Goal: Task Accomplishment & Management: Complete application form

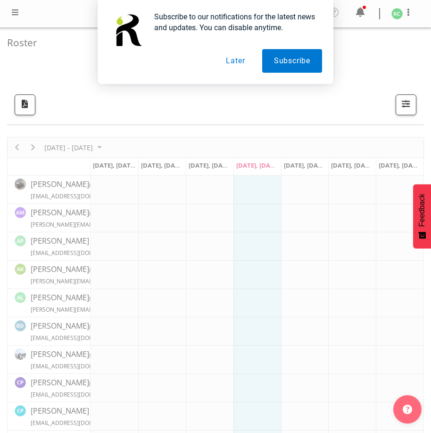
click at [242, 61] on button "Later" at bounding box center [235, 61] width 42 height 24
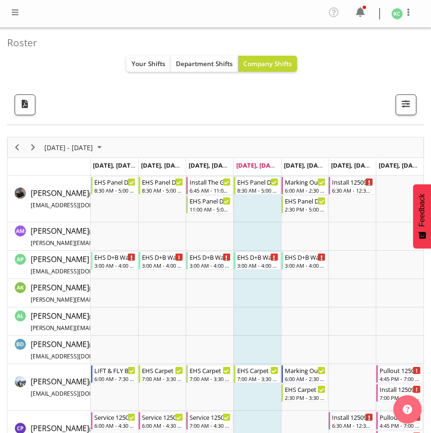
click at [16, 10] on span at bounding box center [14, 12] width 11 height 11
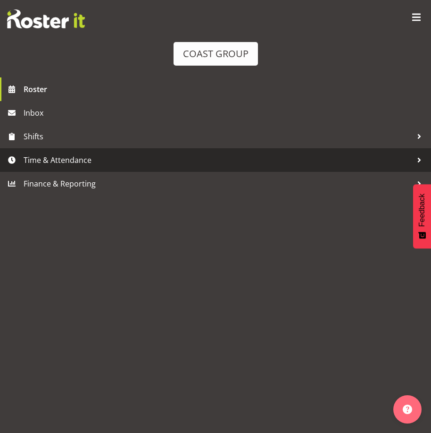
click at [67, 161] on span "Time & Attendance" at bounding box center [218, 160] width 389 height 14
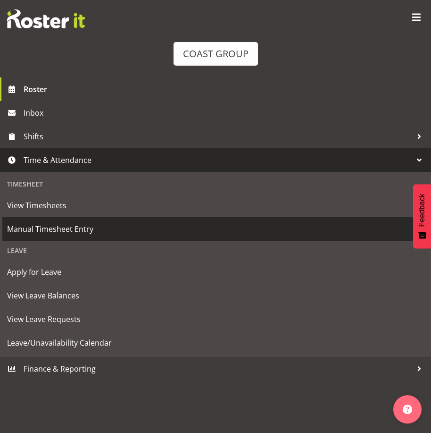
click at [48, 227] on span "Manual Timesheet Entry" at bounding box center [215, 229] width 417 height 14
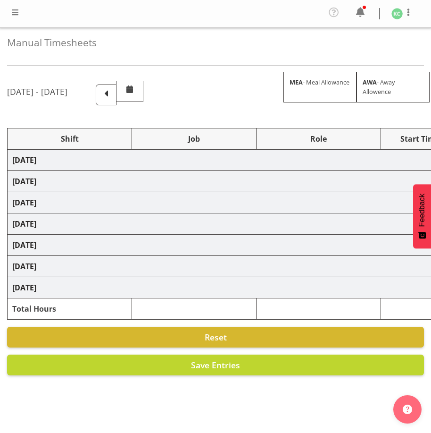
select select
select select "69"
select select
select select "4"
select select
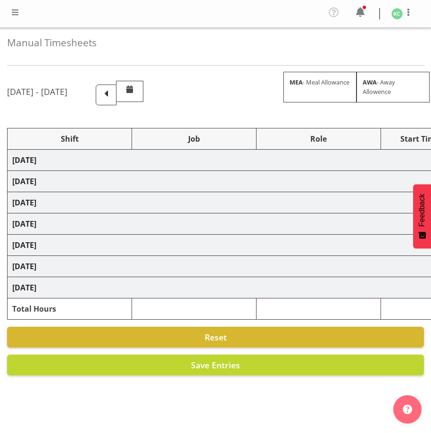
select select "69"
select select
select select "69"
select select
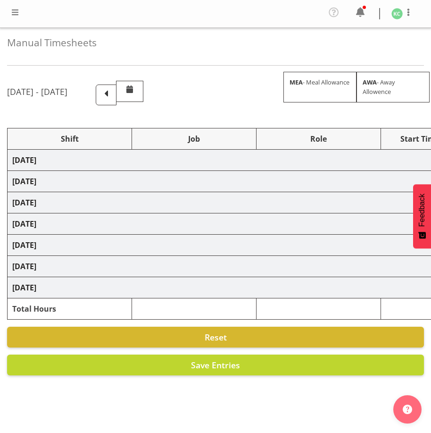
select select
select select "69"
select select
select select "69"
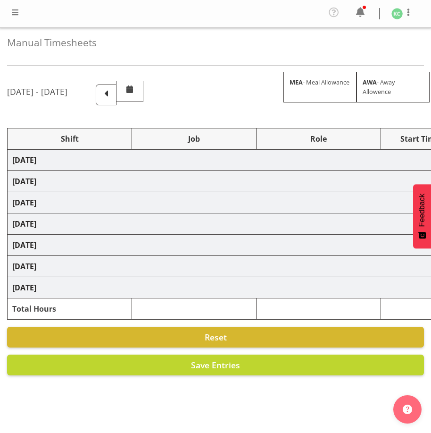
select select
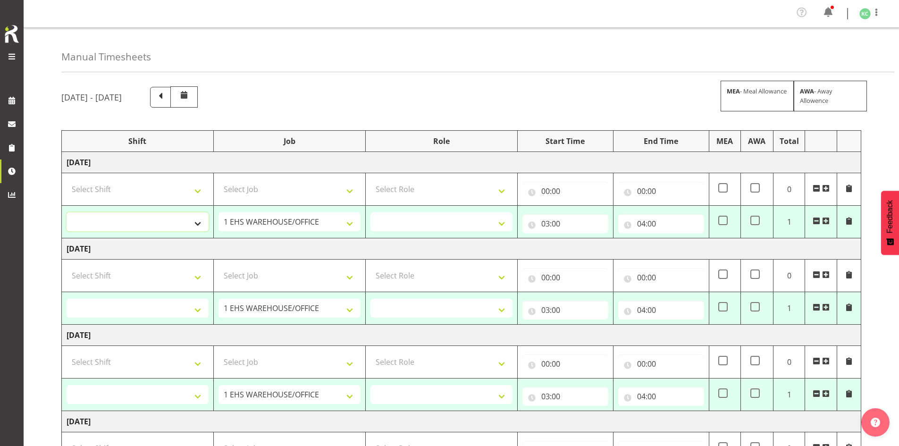
click at [189, 221] on select "AKL SIGN ADMIN1 (LEAVE ALONE, DONT MAKE INACTIVE) DW ACCOUNT MANAGERS [PERSON_N…" at bounding box center [138, 221] width 142 height 19
select select "16481"
click at [67, 212] on select "AKL SIGN ADMIN1 (LEAVE ALONE, DONT MAKE INACTIVE) DW ACCOUNT MANAGERS [PERSON_N…" at bounding box center [138, 221] width 142 height 19
select select
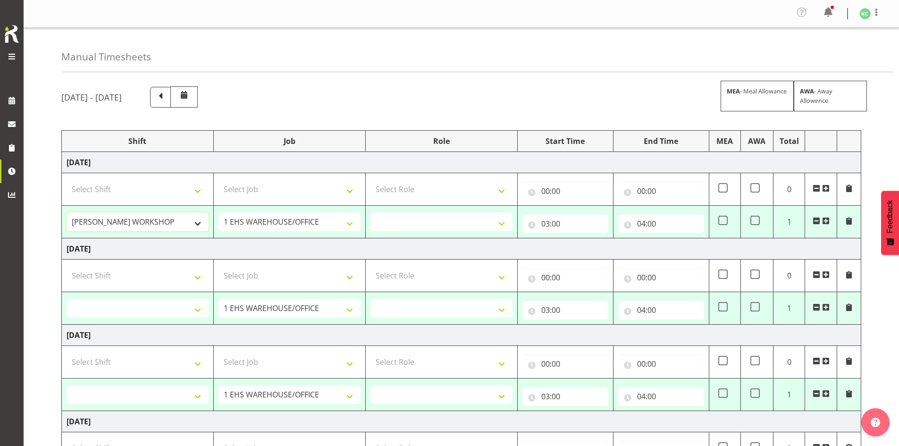
select select
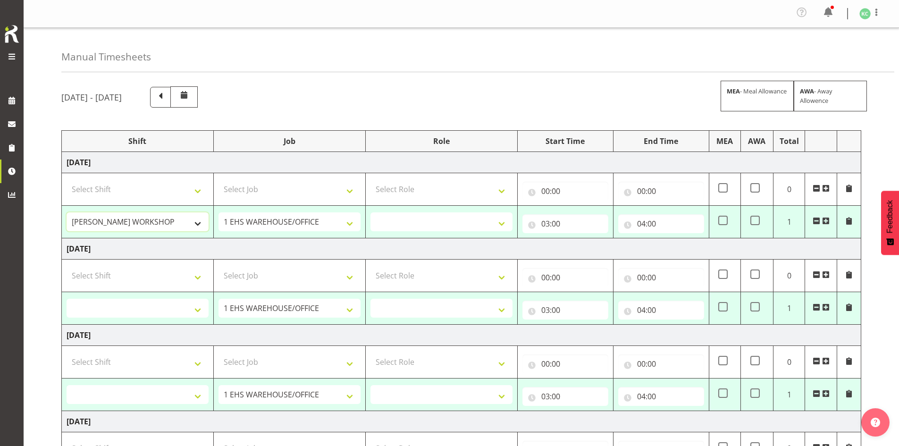
select select
click at [252, 220] on select "1 Carlton Events 1 [PERSON_NAME] 1 [PERSON_NAME][GEOGRAPHIC_DATA] 1 EHS WAREHOU…" at bounding box center [290, 221] width 142 height 19
select select "1881"
click at [219, 212] on select "1 Carlton Events 1 [PERSON_NAME] 1 [PERSON_NAME][GEOGRAPHIC_DATA] 1 EHS WAREHOU…" at bounding box center [290, 221] width 142 height 19
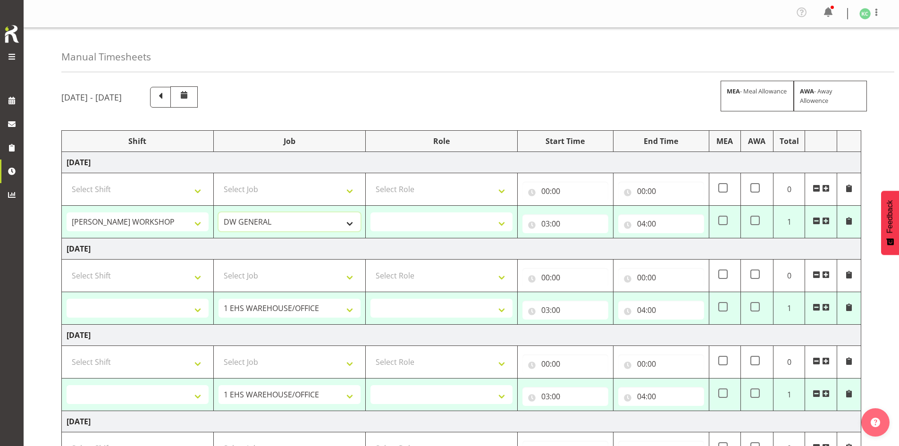
select select
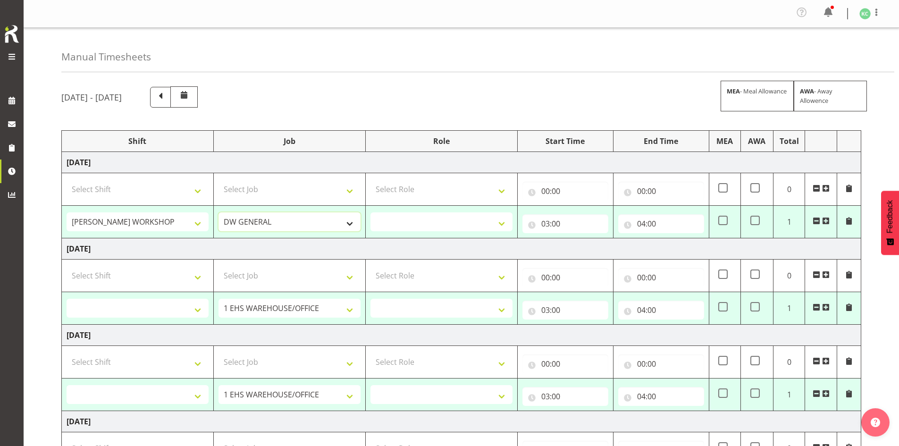
select select
click at [393, 218] on select "INSTALLER DW" at bounding box center [441, 221] width 142 height 19
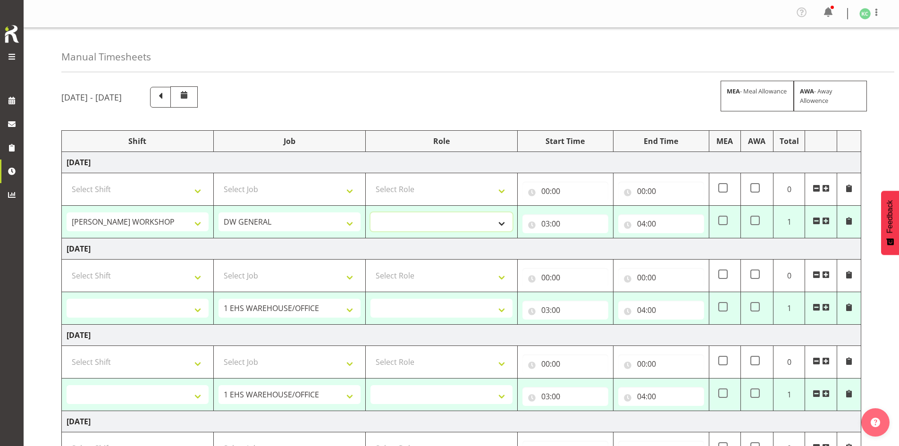
select select "219"
click at [370, 212] on select "INSTALLER DW" at bounding box center [441, 221] width 142 height 19
select select
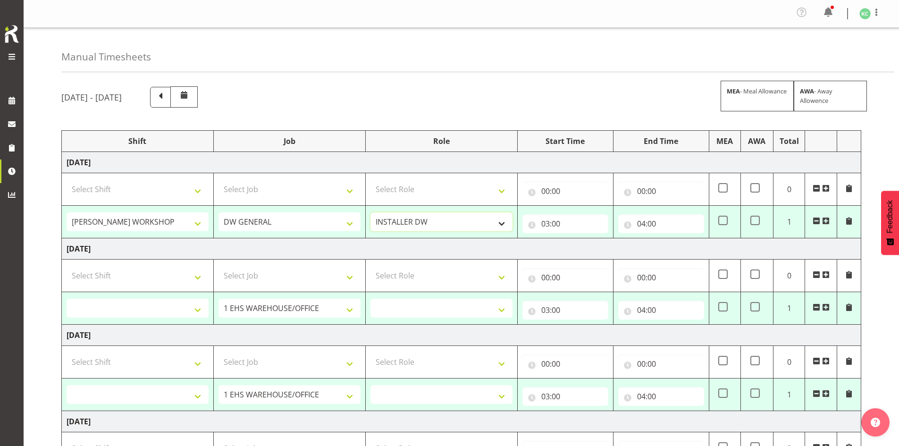
select select
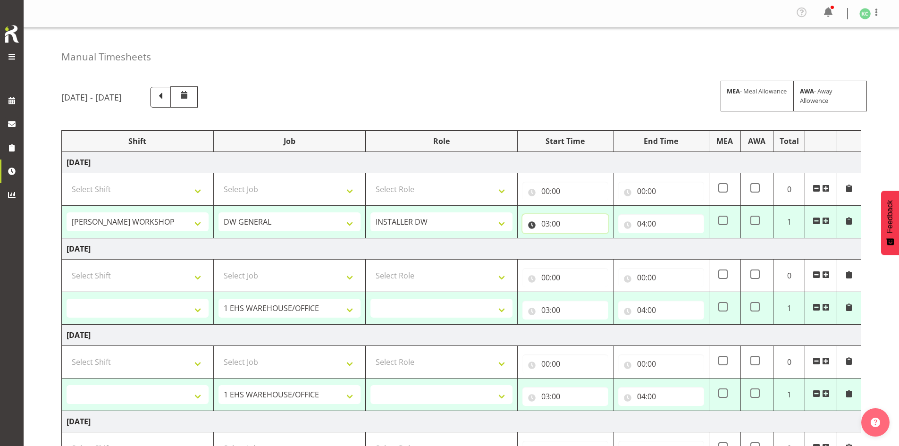
click at [431, 220] on input "03:00" at bounding box center [565, 223] width 86 height 19
drag, startPoint x: 583, startPoint y: 247, endPoint x: 583, endPoint y: 241, distance: 6.6
click at [431, 247] on select "00 01 02 03 04 05 06 07 08 09 10 11 12 13 14 15 16 17 18 19 20 21 22 23" at bounding box center [586, 248] width 21 height 19
select select "5"
click at [431, 239] on select "00 01 02 03 04 05 06 07 08 09 10 11 12 13 14 15 16 17 18 19 20 21 22 23" at bounding box center [586, 248] width 21 height 19
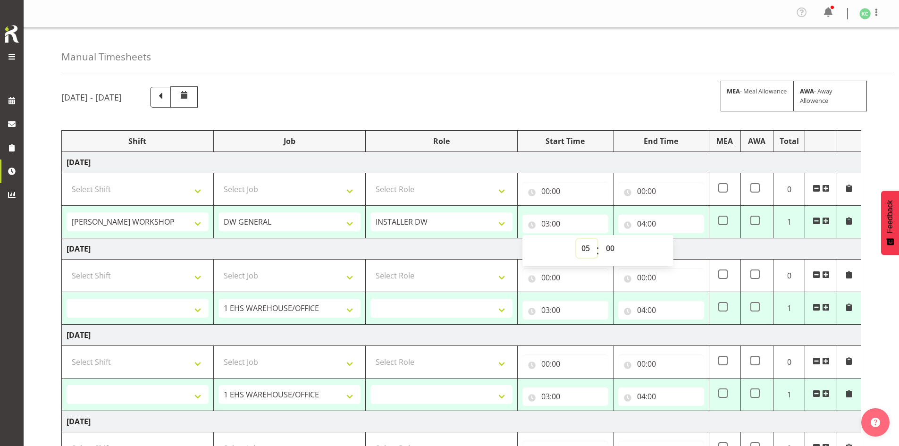
type input "05:00"
select select
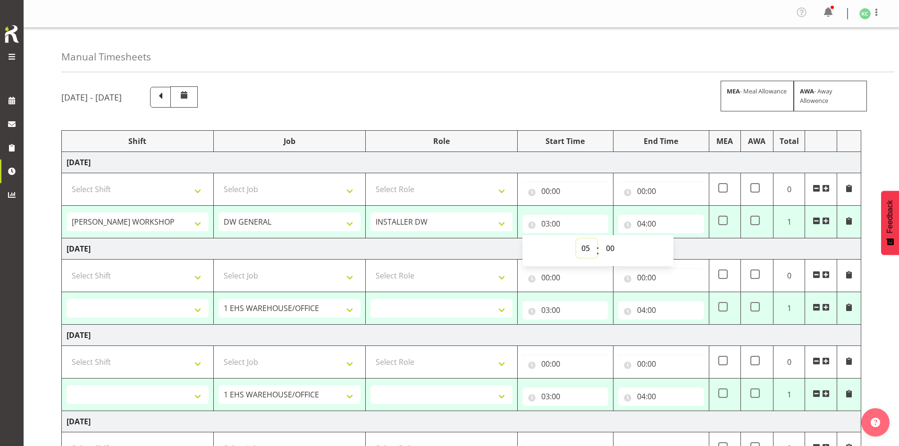
select select
click at [431, 221] on input "04:00" at bounding box center [661, 223] width 86 height 19
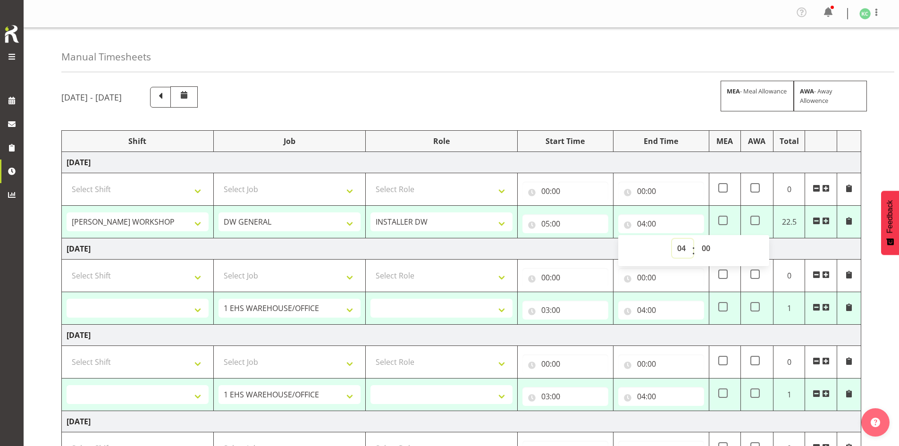
click at [431, 244] on select "00 01 02 03 04 05 06 07 08 09 10 11 12 13 14 15 16 17 18 19 20 21 22 23" at bounding box center [682, 248] width 21 height 19
select select "13"
click at [431, 239] on select "00 01 02 03 04 05 06 07 08 09 10 11 12 13 14 15 16 17 18 19 20 21 22 23" at bounding box center [682, 248] width 21 height 19
type input "13:00"
select select
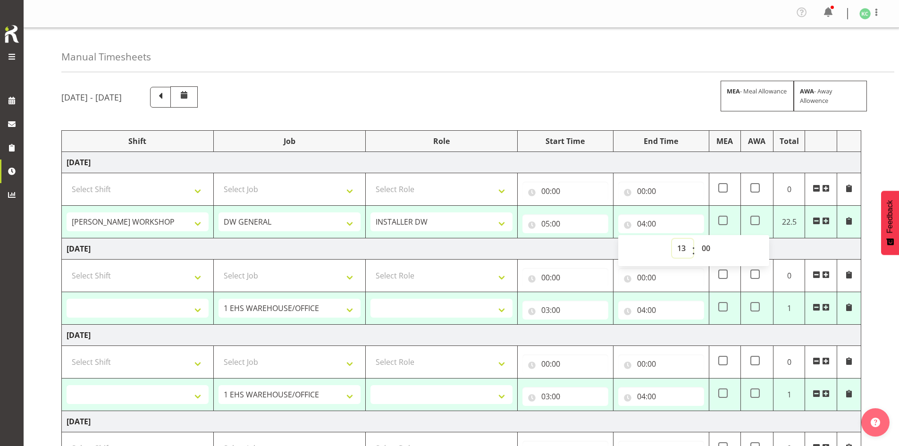
select select
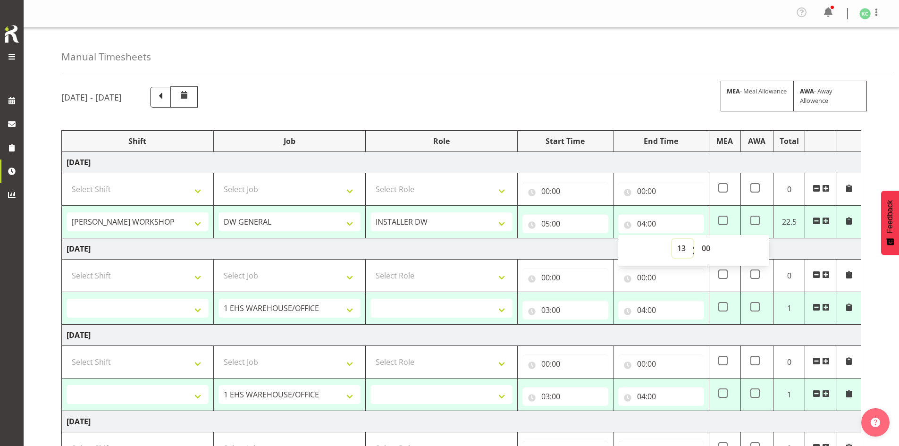
select select
click at [431, 244] on select "00 01 02 03 04 05 06 07 08 09 10 11 12 13 14 15 16 17 18 19 20 21 22 23 24 25 2…" at bounding box center [707, 248] width 21 height 19
select select "30"
click at [431, 239] on select "00 01 02 03 04 05 06 07 08 09 10 11 12 13 14 15 16 17 18 19 20 21 22 23 24 25 2…" at bounding box center [707, 248] width 21 height 19
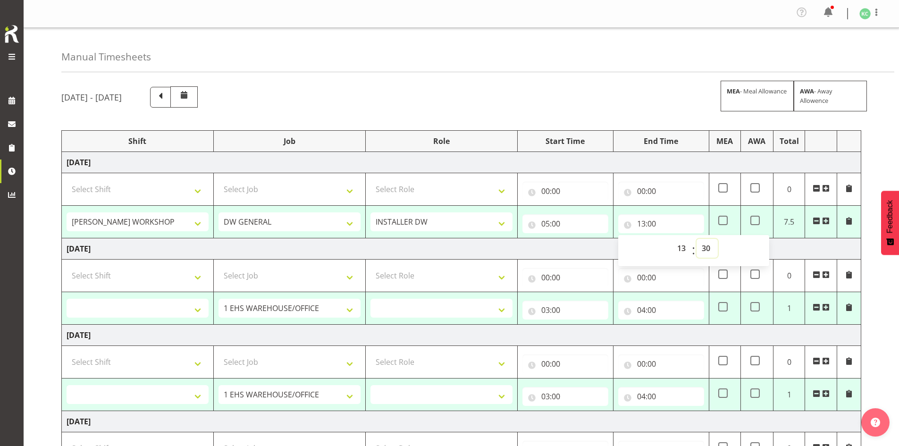
type input "13:30"
select select
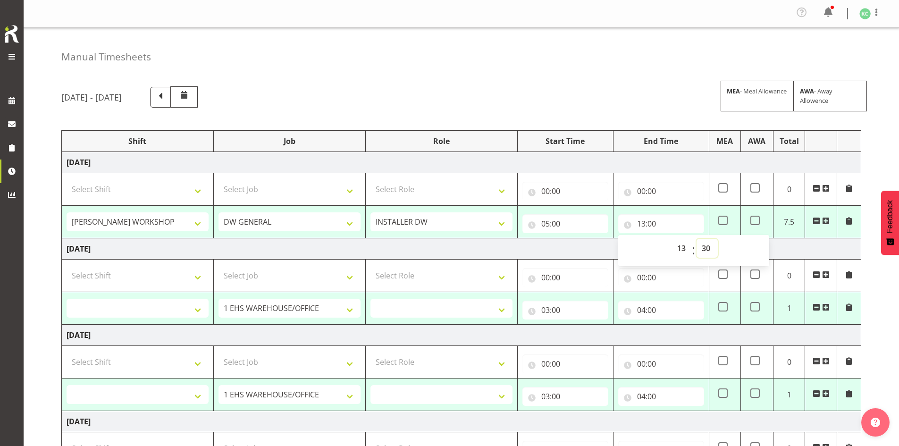
select select
click at [431, 250] on td "[DATE]" at bounding box center [461, 248] width 799 height 21
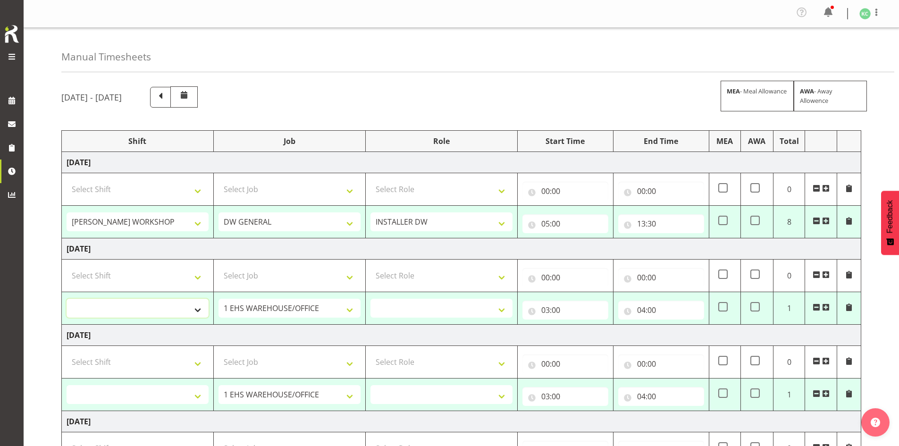
click at [186, 303] on select "AKL SIGN ADMIN1 (LEAVE ALONE, DONT MAKE INACTIVE) DW ACCOUNT MANAGERS [PERSON_N…" at bounding box center [138, 308] width 142 height 19
select select "16481"
click at [67, 299] on select "AKL SIGN ADMIN1 (LEAVE ALONE, DONT MAKE INACTIVE) DW ACCOUNT MANAGERS [PERSON_N…" at bounding box center [138, 308] width 142 height 19
select select
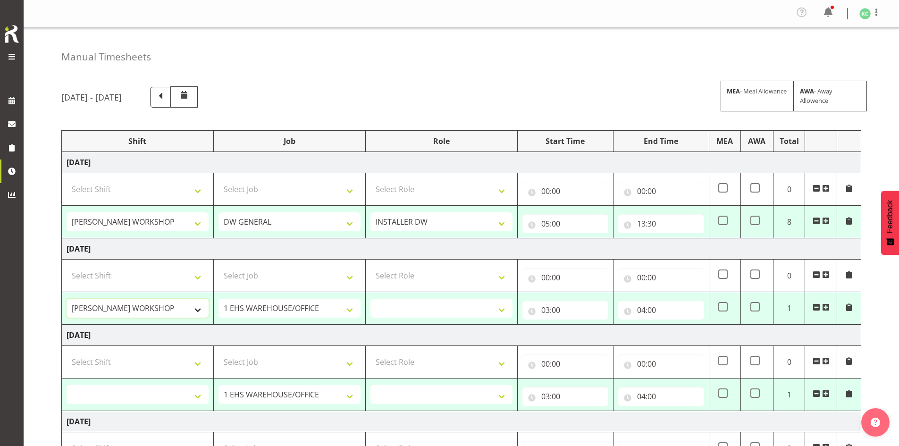
select select
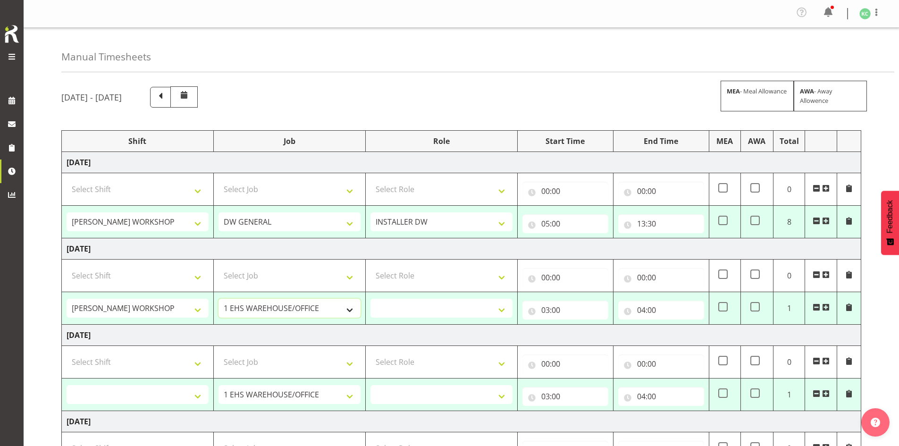
click at [256, 305] on select "1 Carlton Events 1 [PERSON_NAME] 1 [PERSON_NAME][GEOGRAPHIC_DATA] 1 EHS WAREHOU…" at bounding box center [290, 308] width 142 height 19
select select "1881"
click at [219, 299] on select "1 Carlton Events 1 [PERSON_NAME] 1 [PERSON_NAME][GEOGRAPHIC_DATA] 1 EHS WAREHOU…" at bounding box center [290, 308] width 142 height 19
select select
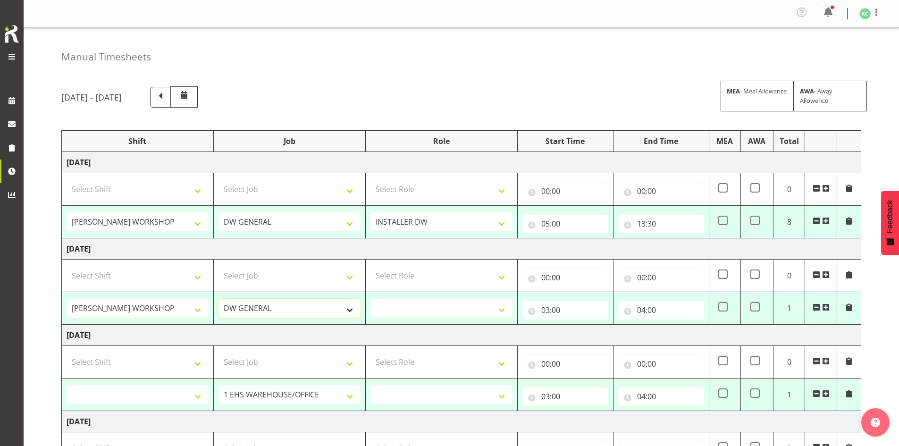
select select
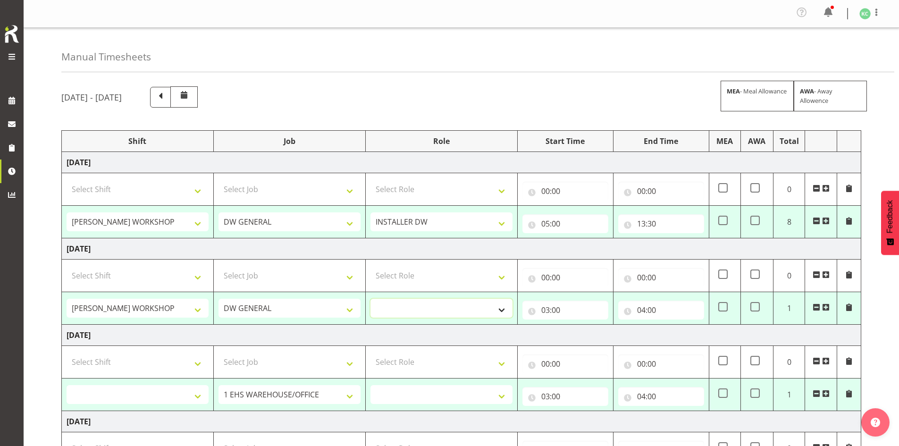
click at [413, 302] on select "INSTALLER DW" at bounding box center [441, 308] width 142 height 19
select select "219"
click at [370, 299] on select "INSTALLER DW" at bounding box center [441, 308] width 142 height 19
select select
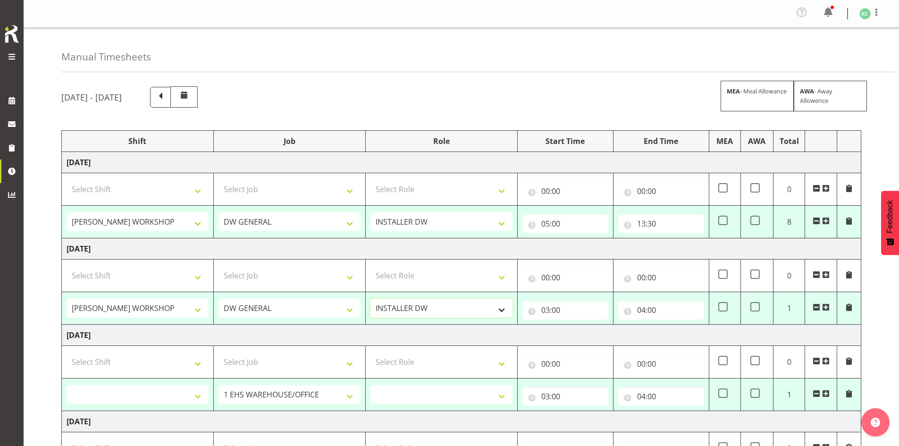
select select
click at [431, 307] on input "03:00" at bounding box center [565, 310] width 86 height 19
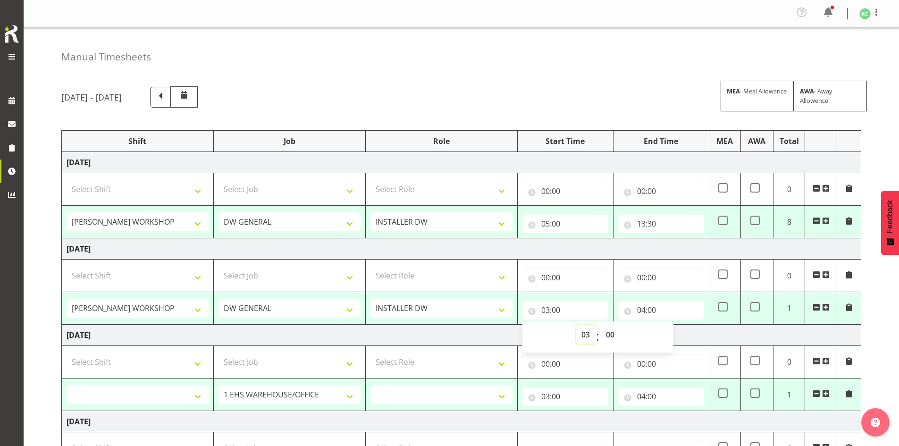
click at [431, 331] on select "00 01 02 03 04 05 06 07 08 09 10 11 12 13 14 15 16 17 18 19 20 21 22 23" at bounding box center [586, 334] width 21 height 19
select select "5"
click at [431, 325] on select "00 01 02 03 04 05 06 07 08 09 10 11 12 13 14 15 16 17 18 19 20 21 22 23" at bounding box center [586, 334] width 21 height 19
type input "05:00"
select select
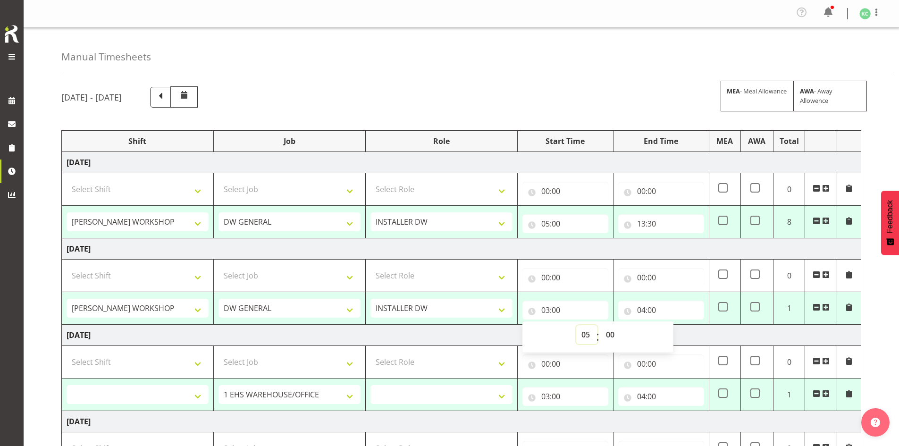
select select
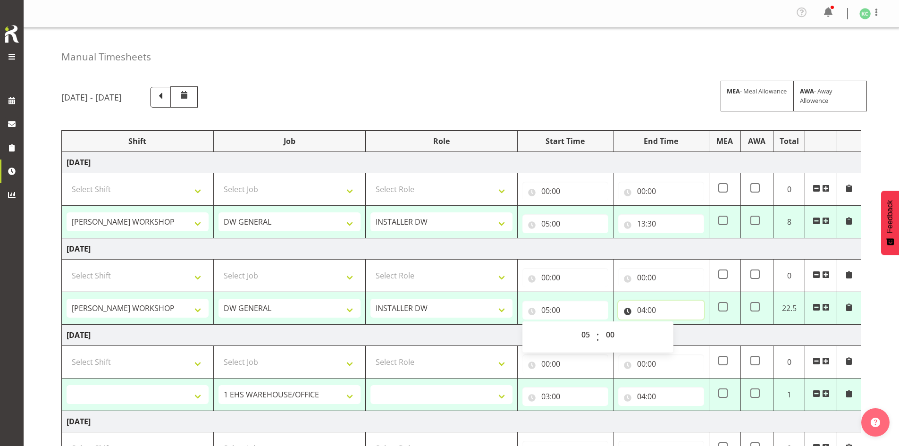
click at [431, 304] on input "04:00" at bounding box center [661, 310] width 86 height 19
click at [431, 333] on select "00 01 02 03 04 05 06 07 08 09 10 11 12 13 14 15 16 17 18 19 20 21 22 23" at bounding box center [682, 334] width 21 height 19
select select "15"
click at [431, 325] on select "00 01 02 03 04 05 06 07 08 09 10 11 12 13 14 15 16 17 18 19 20 21 22 23" at bounding box center [682, 334] width 21 height 19
type input "15:00"
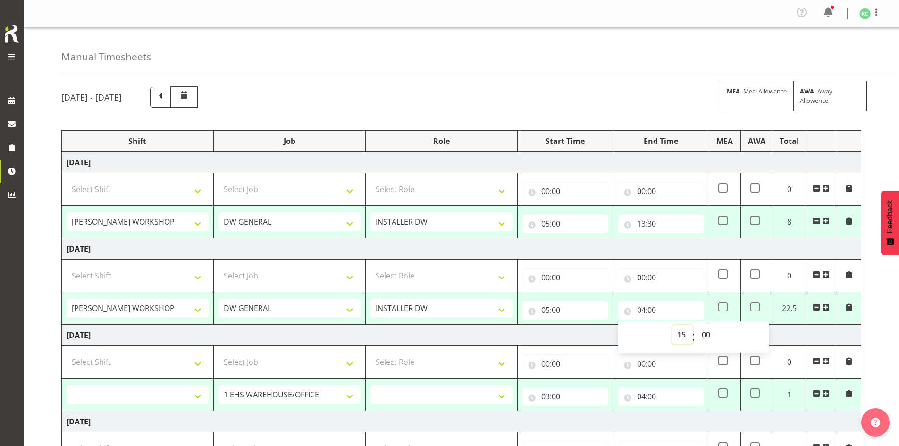
select select
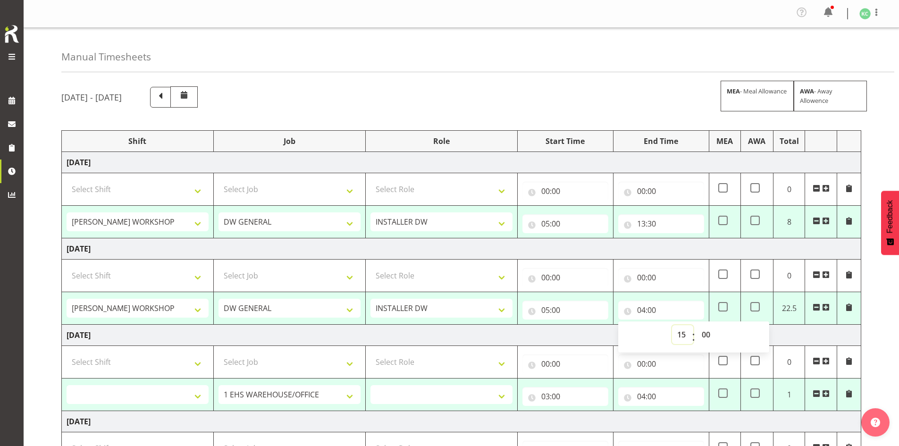
select select
click at [431, 328] on td "[DATE]" at bounding box center [461, 335] width 799 height 21
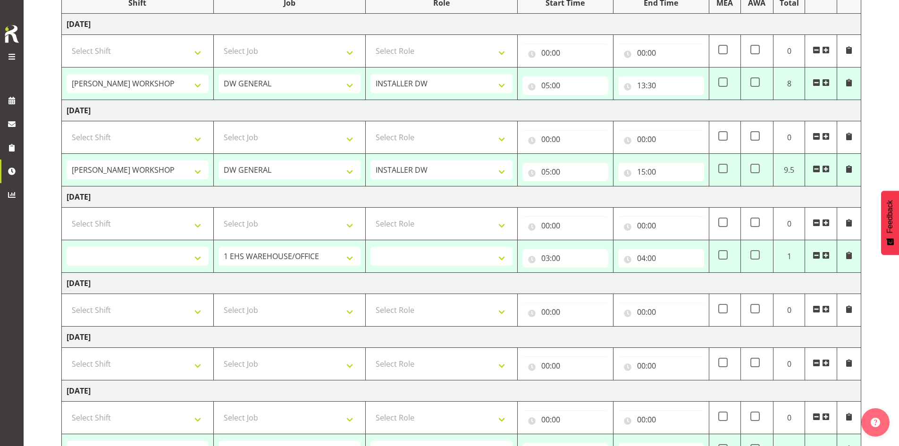
scroll to position [142, 0]
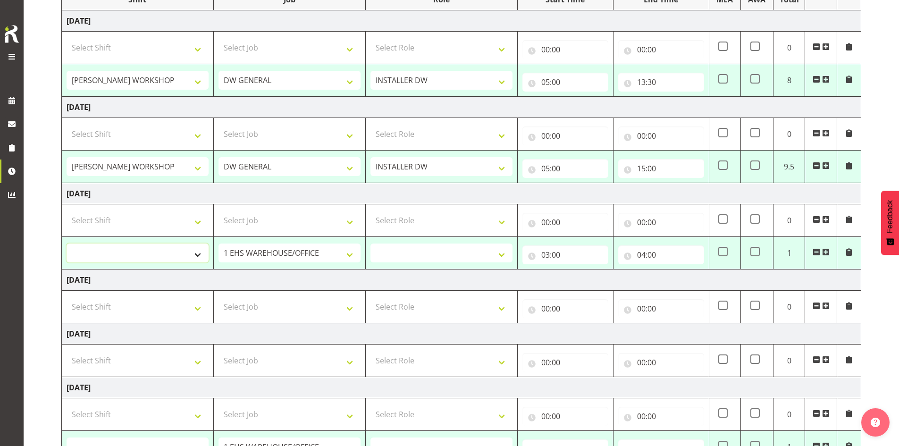
click at [186, 248] on select "AKL SIGN ADMIN1 (LEAVE ALONE, DONT MAKE INACTIVE) DW ACCOUNT MANAGERS [PERSON_N…" at bounding box center [138, 253] width 142 height 19
select select "16481"
click at [67, 244] on select "AKL SIGN ADMIN1 (LEAVE ALONE, DONT MAKE INACTIVE) DW ACCOUNT MANAGERS [PERSON_N…" at bounding box center [138, 253] width 142 height 19
select select
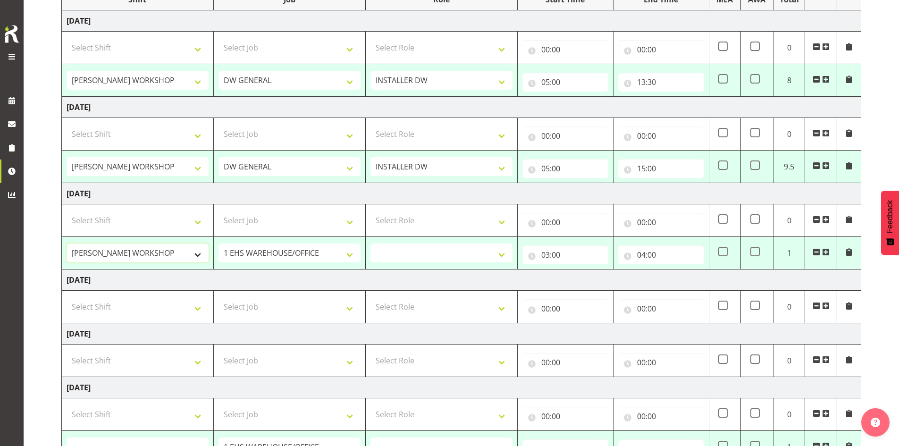
select select
click at [242, 250] on select "1 Carlton Events 1 [PERSON_NAME] 1 [PERSON_NAME][GEOGRAPHIC_DATA] 1 EHS WAREHOU…" at bounding box center [290, 253] width 142 height 19
select select "1881"
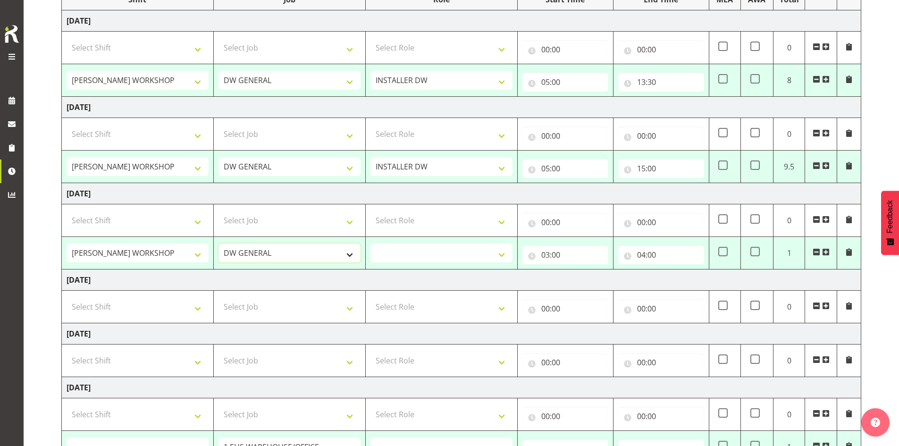
click at [219, 244] on select "1 Carlton Events 1 [PERSON_NAME] 1 [PERSON_NAME][GEOGRAPHIC_DATA] 1 EHS WAREHOU…" at bounding box center [290, 253] width 142 height 19
select select
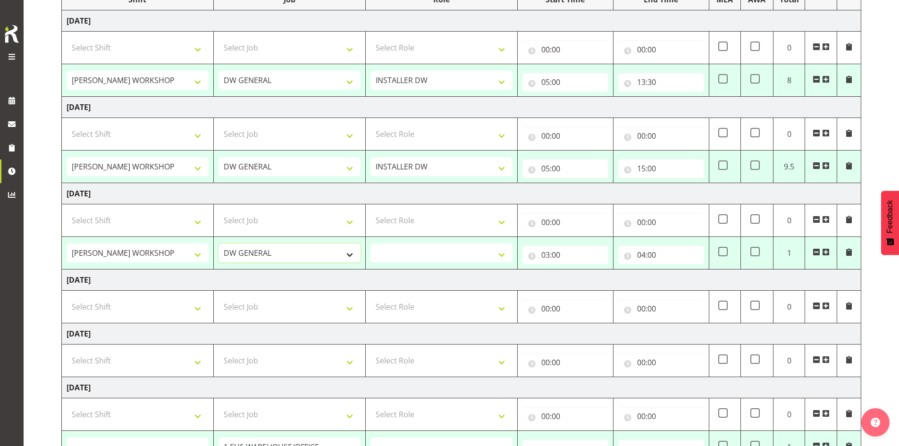
select select
click at [405, 255] on select "INSTALLER DW" at bounding box center [441, 253] width 142 height 19
select select "219"
click at [370, 244] on select "INSTALLER DW" at bounding box center [441, 253] width 142 height 19
select select
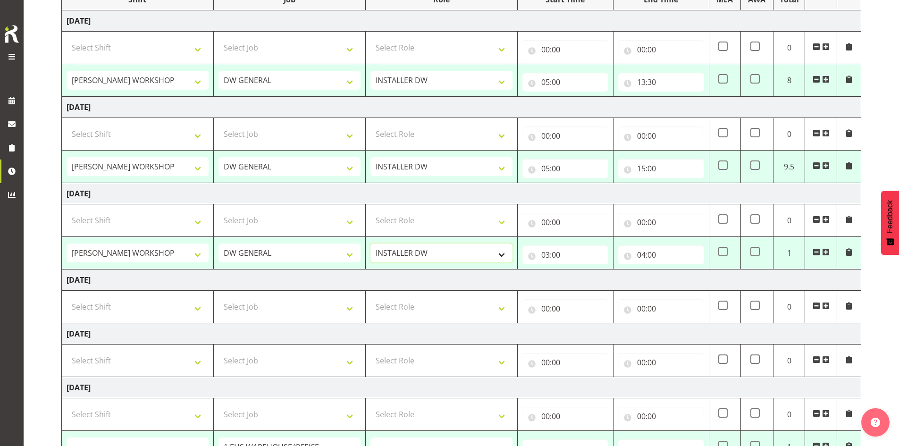
select select
click at [431, 252] on input "03:00" at bounding box center [565, 254] width 86 height 19
click at [431, 282] on select "00 01 02 03 04 05 06 07 08 09 10 11 12 13 14 15 16 17 18 19 20 21 22 23" at bounding box center [586, 279] width 21 height 19
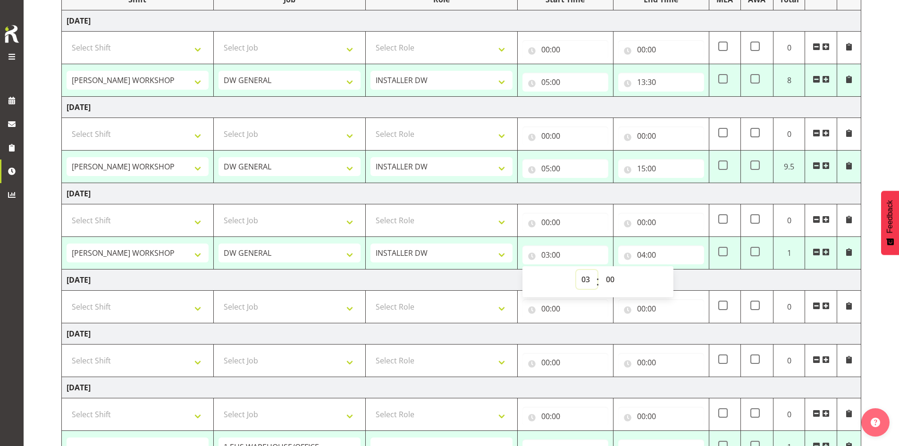
select select "5"
click at [431, 270] on select "00 01 02 03 04 05 06 07 08 09 10 11 12 13 14 15 16 17 18 19 20 21 22 23" at bounding box center [586, 279] width 21 height 19
type input "05:00"
select select
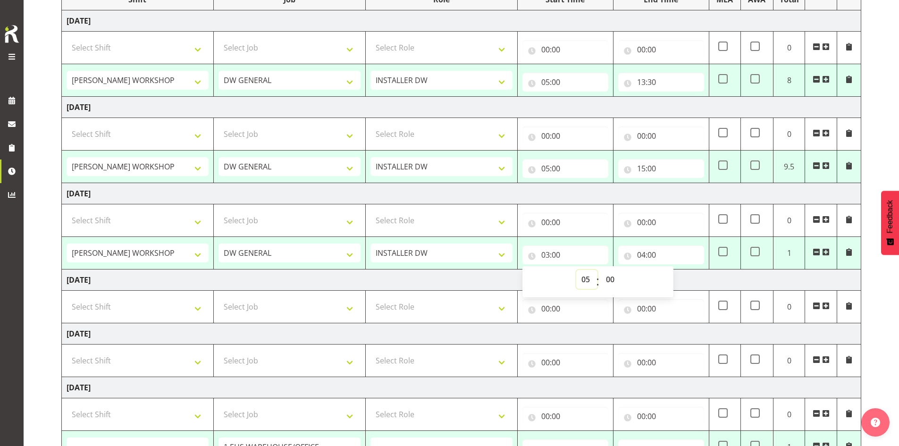
select select
click at [431, 247] on input "04:00" at bounding box center [661, 254] width 86 height 19
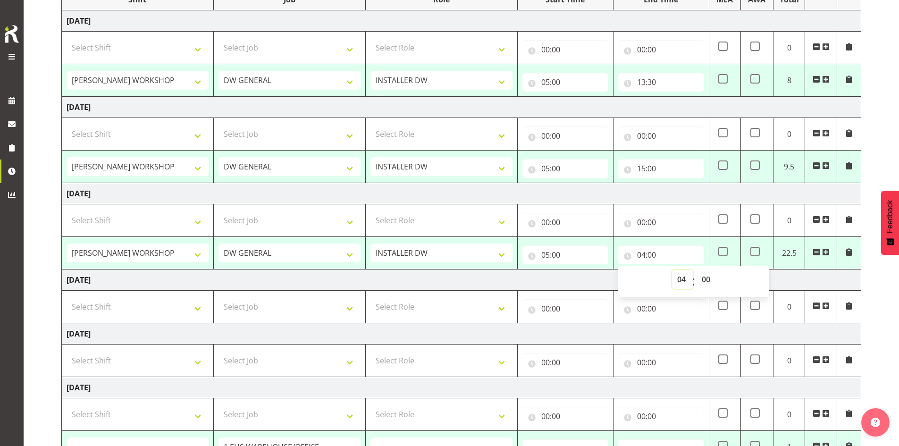
click at [431, 277] on select "00 01 02 03 04 05 06 07 08 09 10 11 12 13 14 15 16 17 18 19 20 21 22 23" at bounding box center [682, 279] width 21 height 19
select select "14"
click at [431, 270] on select "00 01 02 03 04 05 06 07 08 09 10 11 12 13 14 15 16 17 18 19 20 21 22 23" at bounding box center [682, 279] width 21 height 19
type input "14:00"
select select
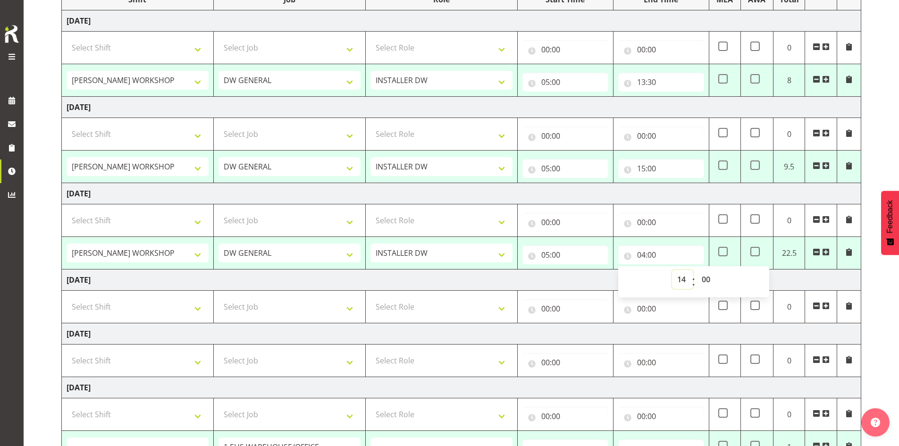
select select
click at [431, 275] on td "[DATE]" at bounding box center [461, 279] width 799 height 21
click at [431, 79] on input "13:30" at bounding box center [661, 82] width 86 height 19
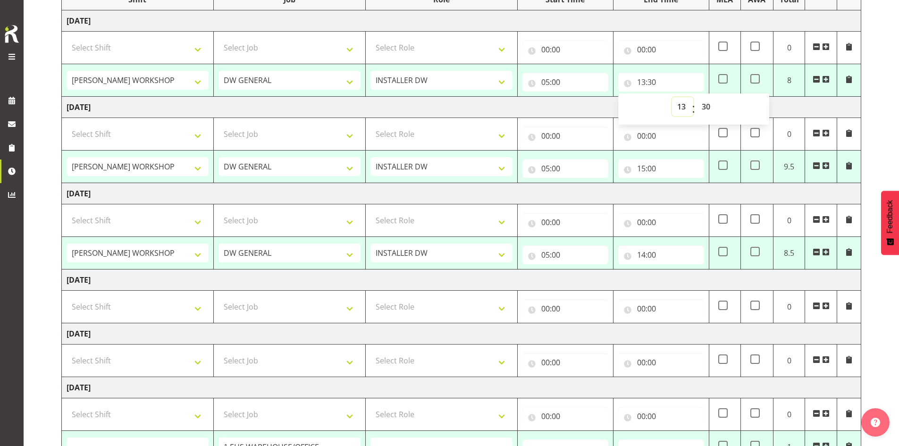
click at [431, 102] on select "00 01 02 03 04 05 06 07 08 09 10 11 12 13 14 15 16 17 18 19 20 21 22 23" at bounding box center [682, 106] width 21 height 19
select select "14"
click at [431, 97] on select "00 01 02 03 04 05 06 07 08 09 10 11 12 13 14 15 16 17 18 19 20 21 22 23" at bounding box center [682, 106] width 21 height 19
type input "14:30"
select select
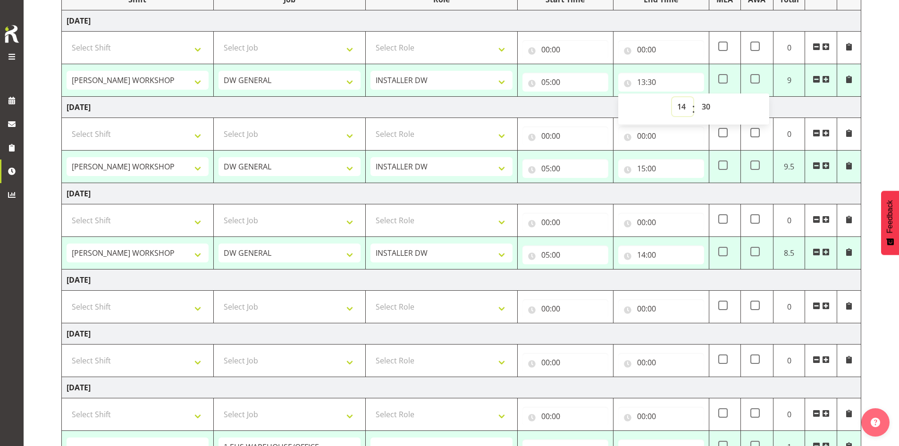
select select
click at [431, 102] on select "00 01 02 03 04 05 06 07 08 09 10 11 12 13 14 15 16 17 18 19 20 21 22 23 24 25 2…" at bounding box center [707, 106] width 21 height 19
select select "0"
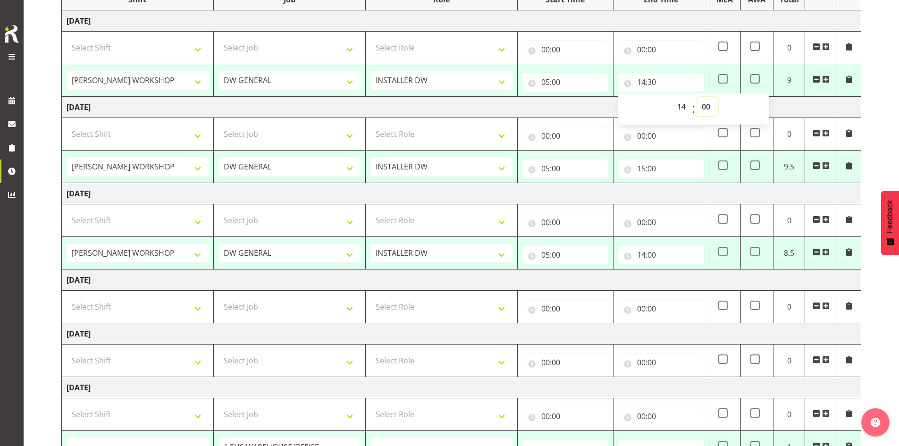
click at [431, 97] on select "00 01 02 03 04 05 06 07 08 09 10 11 12 13 14 15 16 17 18 19 20 21 22 23 24 25 2…" at bounding box center [707, 106] width 21 height 19
type input "14:00"
select select
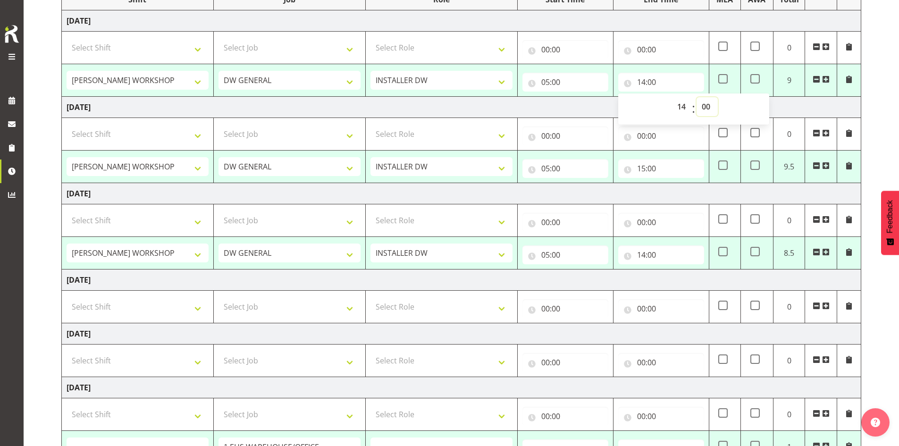
select select
click at [431, 102] on td "[DATE]" at bounding box center [461, 107] width 799 height 21
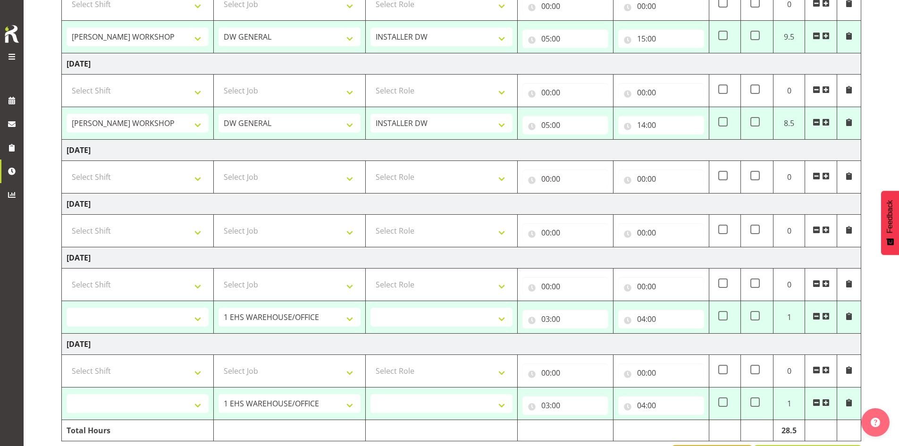
scroll to position [303, 0]
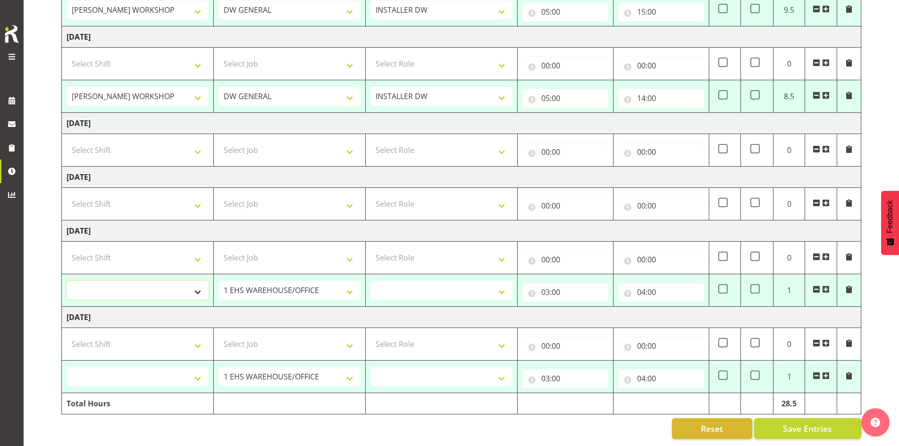
click at [180, 283] on select "AKL SIGN ADMIN1 (LEAVE ALONE, DONT MAKE INACTIVE) DW ACCOUNT MANAGERS [PERSON_N…" at bounding box center [138, 290] width 142 height 19
select select "16481"
click at [67, 281] on select "AKL SIGN ADMIN1 (LEAVE ALONE, DONT MAKE INACTIVE) DW ACCOUNT MANAGERS [PERSON_N…" at bounding box center [138, 290] width 142 height 19
select select
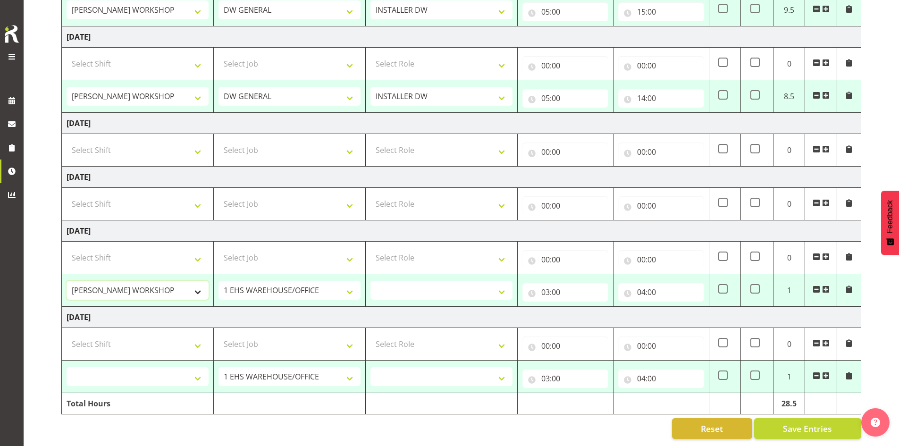
select select
click at [243, 281] on select "1 Carlton Events 1 [PERSON_NAME] 1 [PERSON_NAME][GEOGRAPHIC_DATA] 1 EHS WAREHOU…" at bounding box center [290, 290] width 142 height 19
select select "1881"
click at [219, 281] on select "1 Carlton Events 1 [PERSON_NAME] 1 [PERSON_NAME][GEOGRAPHIC_DATA] 1 EHS WAREHOU…" at bounding box center [290, 290] width 142 height 19
select select
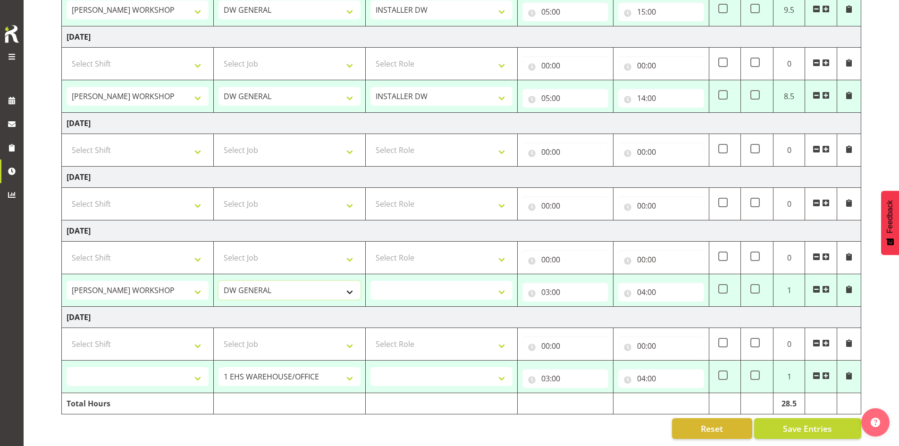
select select
click at [405, 281] on select "INSTALLER DW" at bounding box center [441, 290] width 142 height 19
select select "219"
click at [370, 281] on select "INSTALLER DW" at bounding box center [441, 290] width 142 height 19
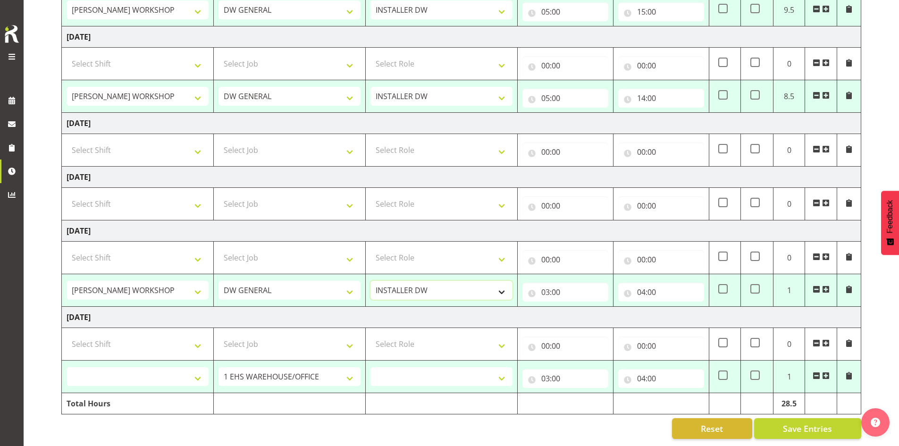
select select
click at [431, 283] on input "03:00" at bounding box center [565, 292] width 86 height 19
drag, startPoint x: 584, startPoint y: 308, endPoint x: 586, endPoint y: 301, distance: 7.3
click at [431, 308] on select "00 01 02 03 04 05 06 07 08 09 10 11 12 13 14 15 16 17 18 19 20 21 22 23" at bounding box center [586, 316] width 21 height 19
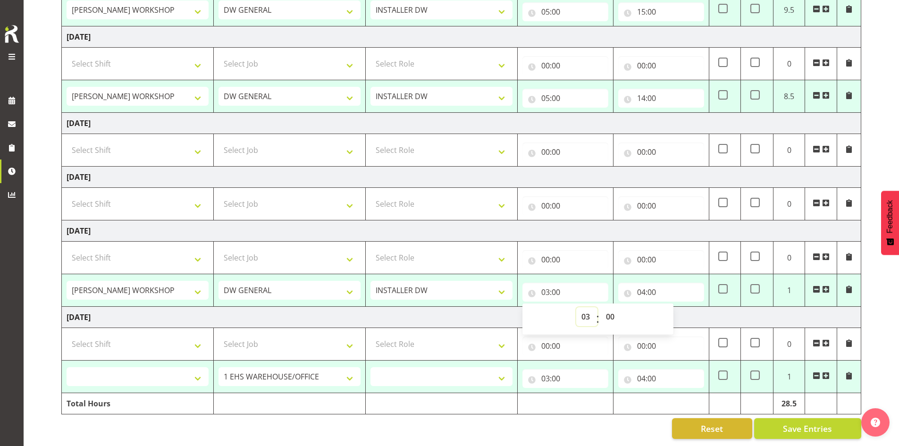
select select "5"
click at [431, 307] on select "00 01 02 03 04 05 06 07 08 09 10 11 12 13 14 15 16 17 18 19 20 21 22 23" at bounding box center [586, 316] width 21 height 19
type input "05:00"
select select
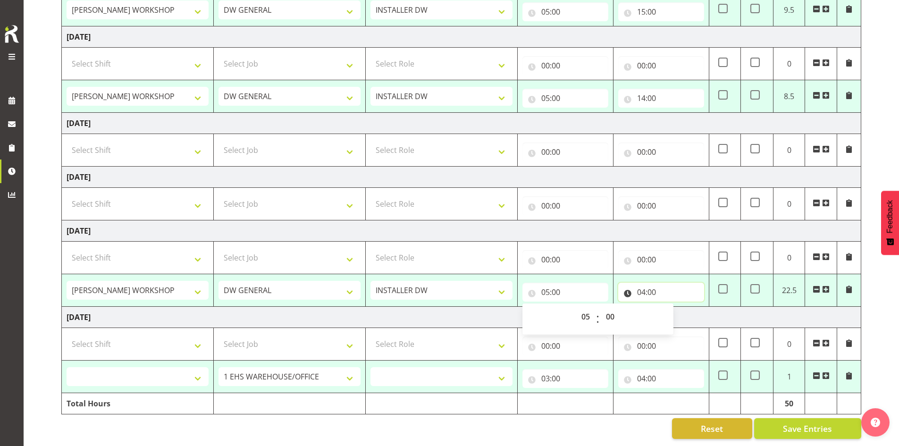
click at [431, 284] on input "04:00" at bounding box center [661, 292] width 86 height 19
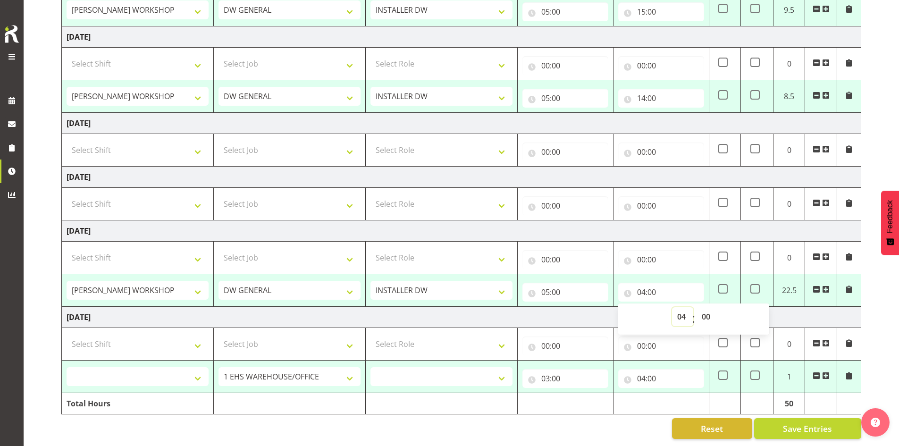
click at [431, 311] on select "00 01 02 03 04 05 06 07 08 09 10 11 12 13 14 15 16 17 18 19 20 21 22 23" at bounding box center [682, 316] width 21 height 19
select select "14"
click at [431, 307] on select "00 01 02 03 04 05 06 07 08 09 10 11 12 13 14 15 16 17 18 19 20 21 22 23" at bounding box center [682, 316] width 21 height 19
type input "14:00"
select select
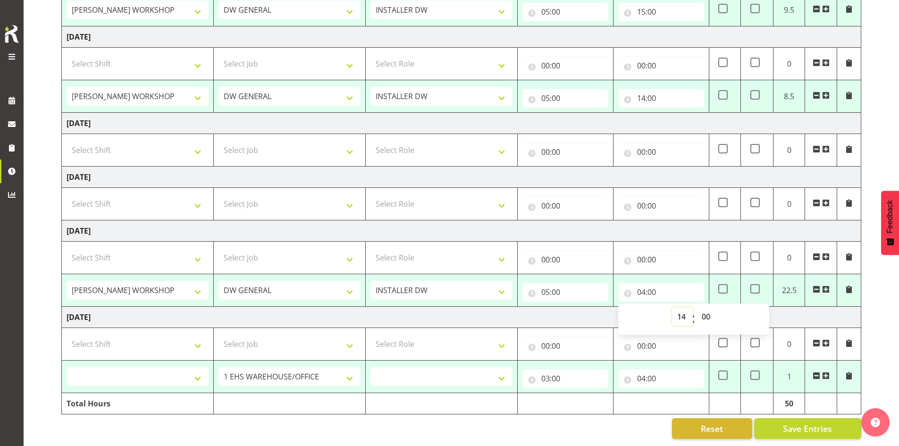
select select
click at [431, 310] on td "[DATE]" at bounding box center [461, 317] width 799 height 21
click at [175, 372] on select "AKL SIGN ADMIN1 (LEAVE ALONE, DONT MAKE INACTIVE) DW ACCOUNT MANAGERS [PERSON_N…" at bounding box center [138, 376] width 142 height 19
select select "16481"
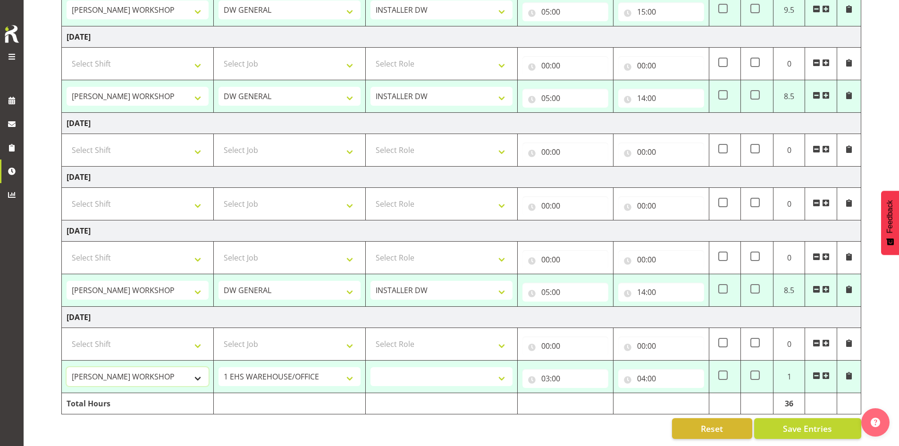
click at [67, 367] on select "AKL SIGN ADMIN1 (LEAVE ALONE, DONT MAKE INACTIVE) DW ACCOUNT MANAGERS [PERSON_N…" at bounding box center [138, 376] width 142 height 19
select select
click at [250, 367] on select "1 Carlton Events 1 [PERSON_NAME] 1 [PERSON_NAME][GEOGRAPHIC_DATA] 1 EHS WAREHOU…" at bounding box center [290, 376] width 142 height 19
select select "1881"
click at [219, 367] on select "1 Carlton Events 1 [PERSON_NAME] 1 [PERSON_NAME][GEOGRAPHIC_DATA] 1 EHS WAREHOU…" at bounding box center [290, 376] width 142 height 19
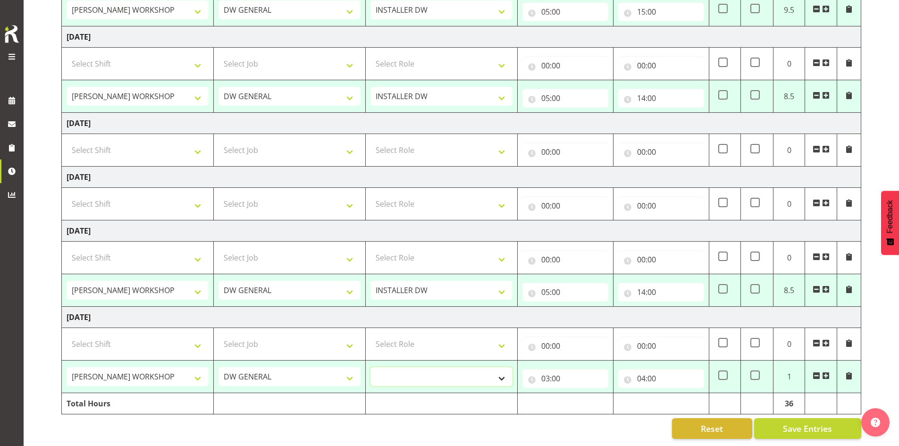
click at [431, 375] on select "INSTALLER DW" at bounding box center [441, 376] width 142 height 19
select select "219"
click at [370, 367] on select "INSTALLER DW" at bounding box center [441, 376] width 142 height 19
click at [431, 371] on input "03:00" at bounding box center [565, 378] width 86 height 19
click at [431, 396] on select "00 01 02 03 04 05 06 07 08 09 10 11 12 13 14 15 16 17 18 19 20 21 22 23" at bounding box center [586, 403] width 21 height 19
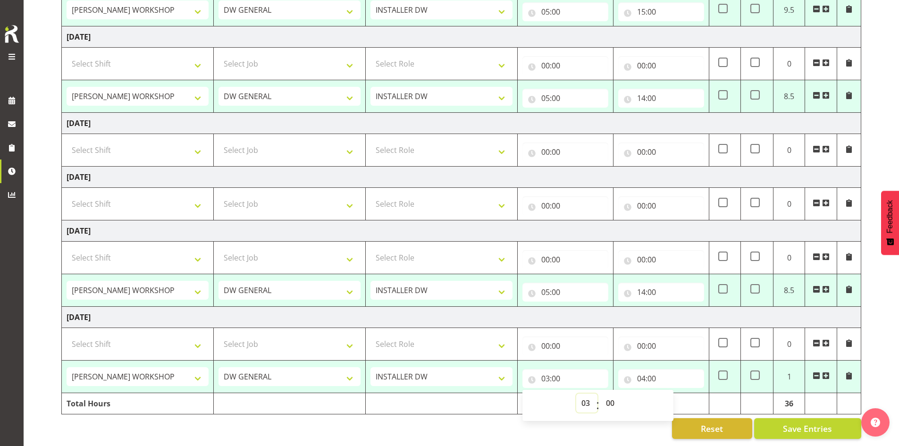
select select "5"
click at [431, 394] on select "00 01 02 03 04 05 06 07 08 09 10 11 12 13 14 15 16 17 18 19 20 21 22 23" at bounding box center [586, 403] width 21 height 19
type input "05:00"
click at [431, 374] on input "04:00" at bounding box center [661, 378] width 86 height 19
click at [431, 396] on select "00 01 02 03 04 05 06 07 08 09 10 11 12 13 14 15 16 17 18 19 20 21 22 23" at bounding box center [682, 403] width 21 height 19
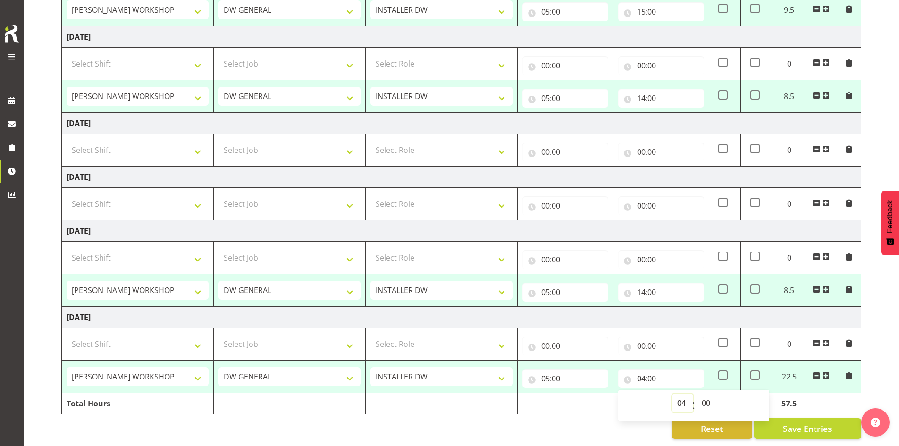
select select "14"
click at [431, 394] on select "00 01 02 03 04 05 06 07 08 09 10 11 12 13 14 15 16 17 18 19 20 21 22 23" at bounding box center [682, 403] width 21 height 19
type input "14:00"
click at [431, 365] on div "[DATE] - [DATE] MEA - Meal Allowance AWA - Away Allowence Shift Job Role Start …" at bounding box center [480, 113] width 838 height 665
click at [431, 422] on span "Save Entries" at bounding box center [807, 428] width 49 height 12
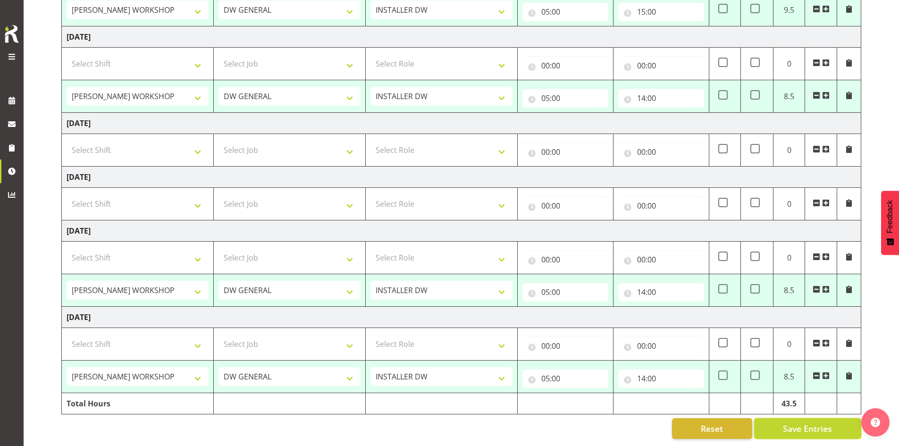
select select "16481"
select select "1881"
type input "05:00"
type input "14:00"
select select "16481"
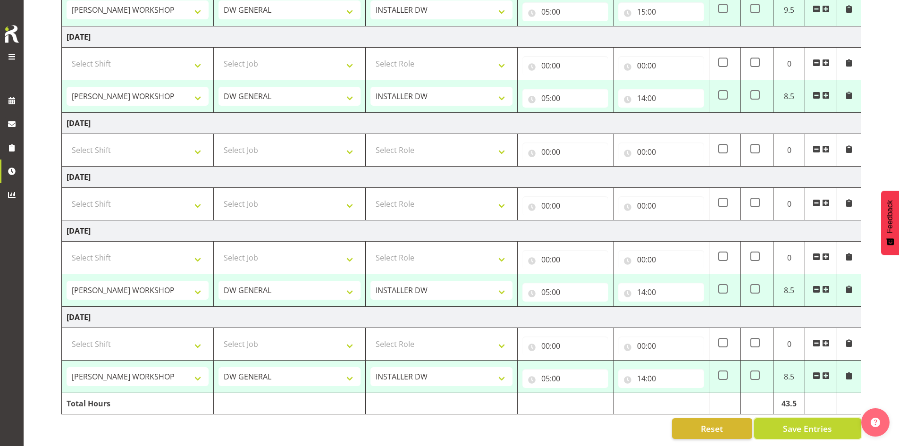
select select "1881"
type input "05:00"
type input "15:00"
select select "16481"
select select "1881"
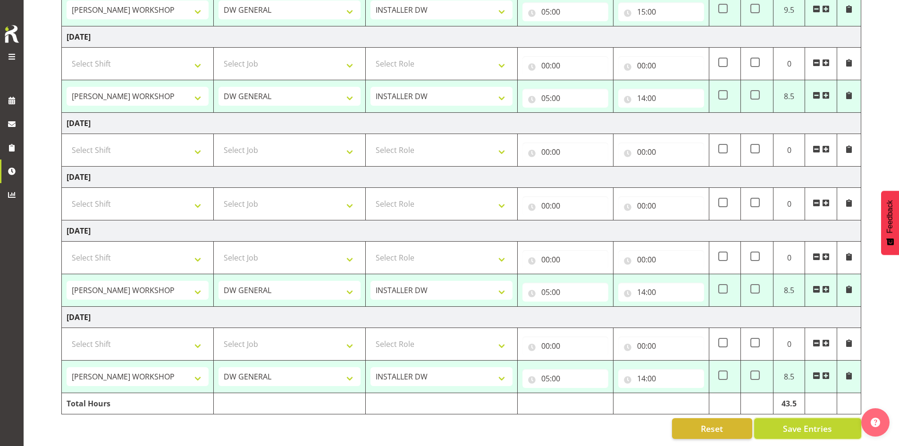
type input "05:00"
type input "14:00"
select select "16481"
select select "1881"
type input "05:00"
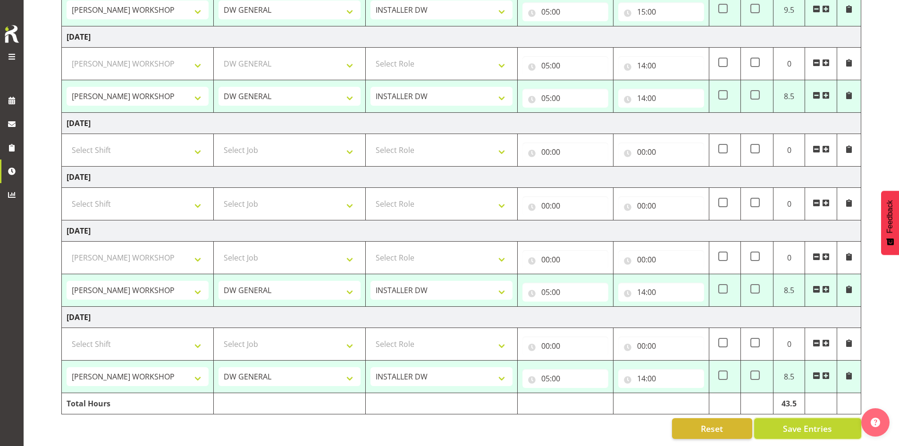
type input "14:00"
select select "16481"
select select "1881"
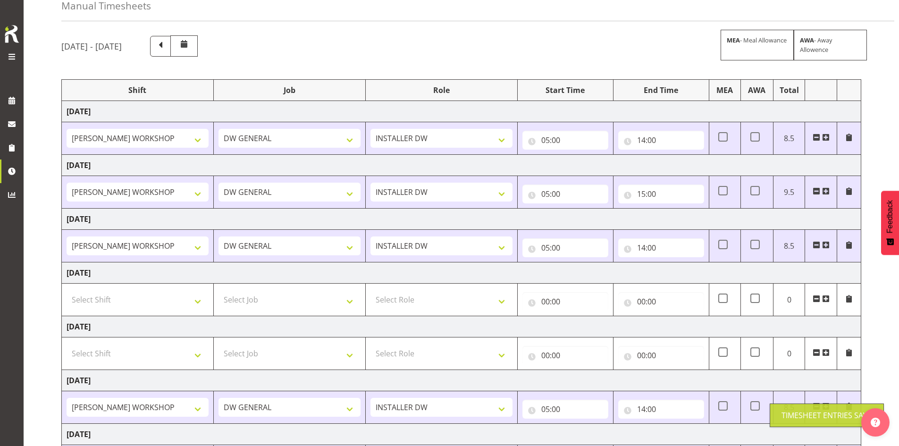
scroll to position [0, 0]
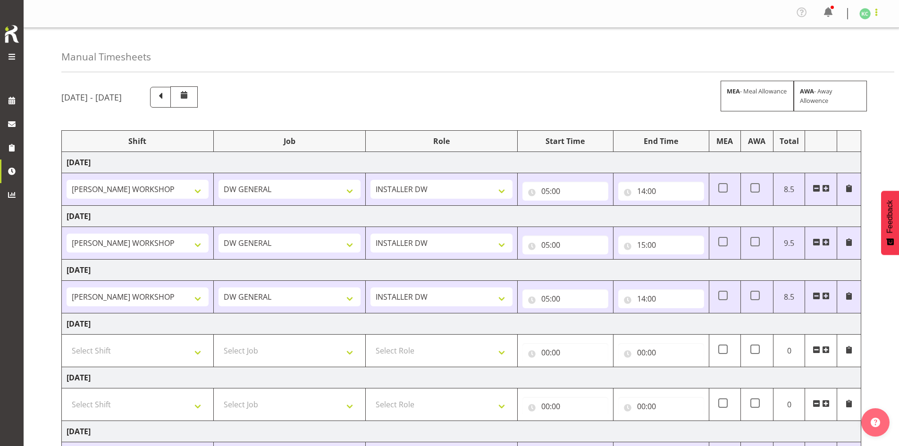
click at [431, 10] on span at bounding box center [876, 12] width 11 height 11
click at [431, 48] on link "Log Out" at bounding box center [836, 51] width 91 height 17
